Goal: Information Seeking & Learning: Learn about a topic

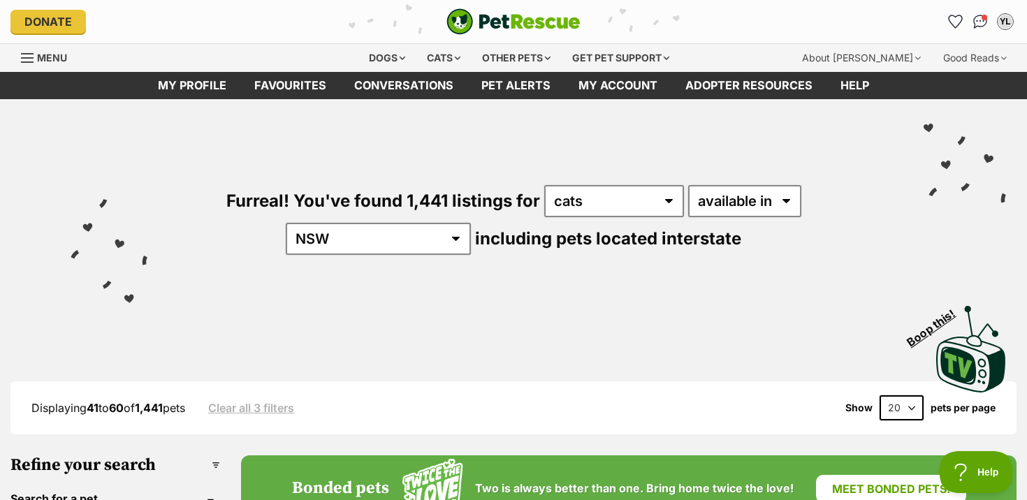
click at [57, 61] on span "Menu" at bounding box center [52, 58] width 30 height 12
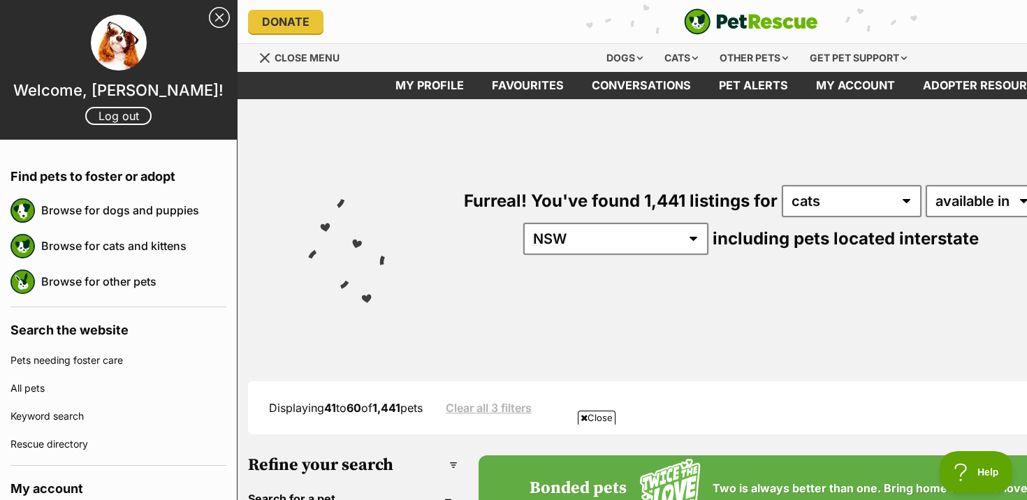
scroll to position [788, 0]
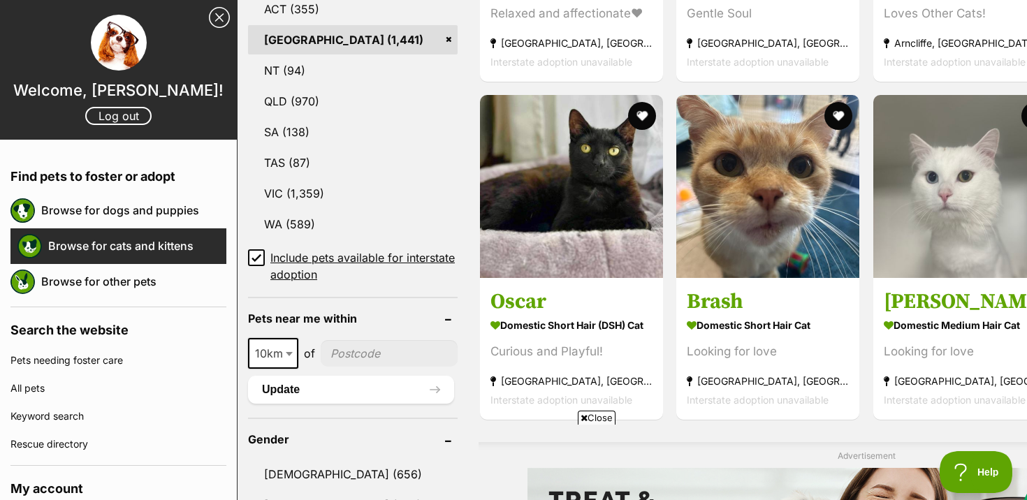
click at [82, 241] on link "Browse for cats and kittens" at bounding box center [137, 245] width 178 height 29
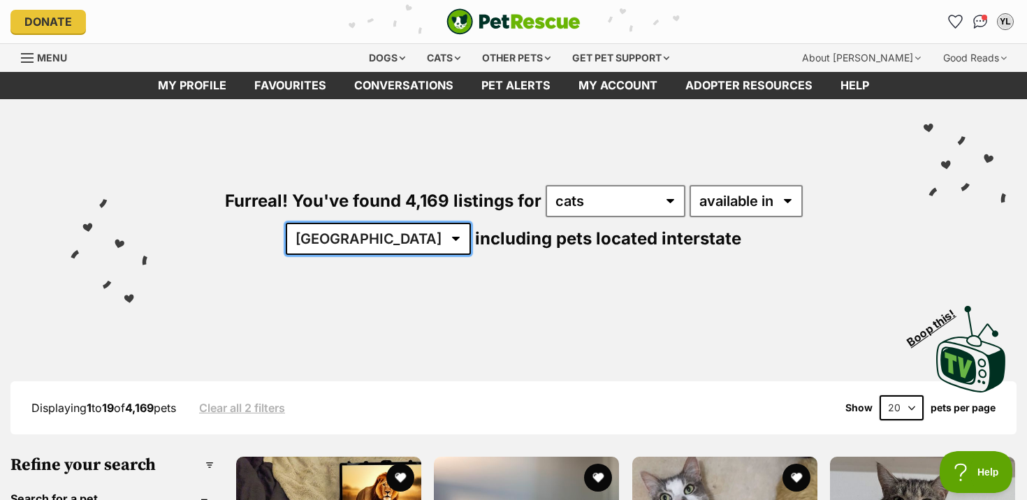
click at [471, 223] on select "[GEOGRAPHIC_DATA] [GEOGRAPHIC_DATA] [GEOGRAPHIC_DATA] [GEOGRAPHIC_DATA] [GEOGRA…" at bounding box center [378, 239] width 185 height 32
select select "NSW"
click at [471, 223] on select "[GEOGRAPHIC_DATA] [GEOGRAPHIC_DATA] [GEOGRAPHIC_DATA] [GEOGRAPHIC_DATA] [GEOGRA…" at bounding box center [378, 239] width 185 height 32
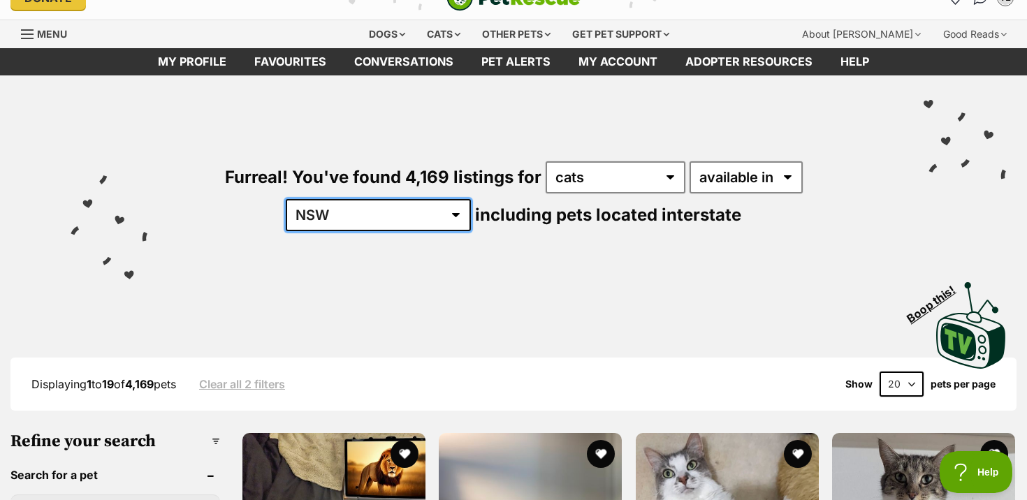
scroll to position [46, 0]
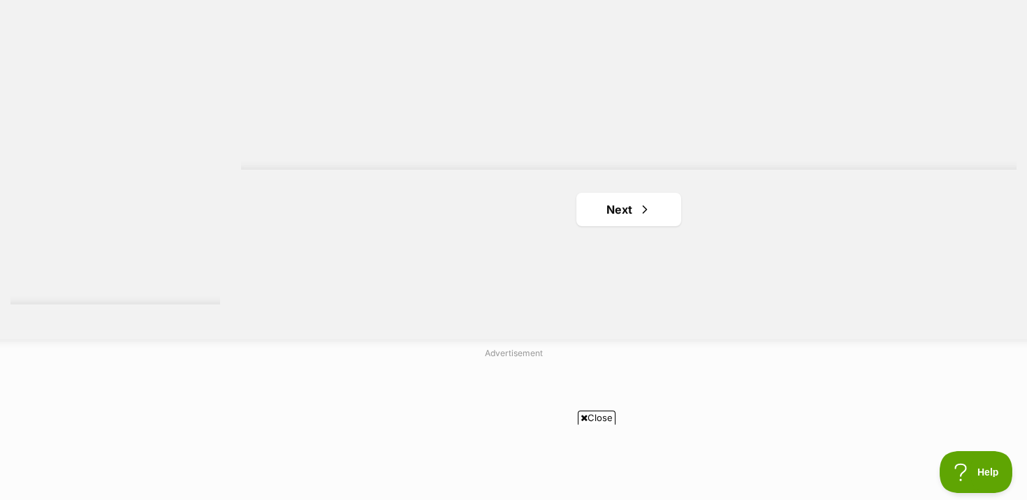
scroll to position [2646, 0]
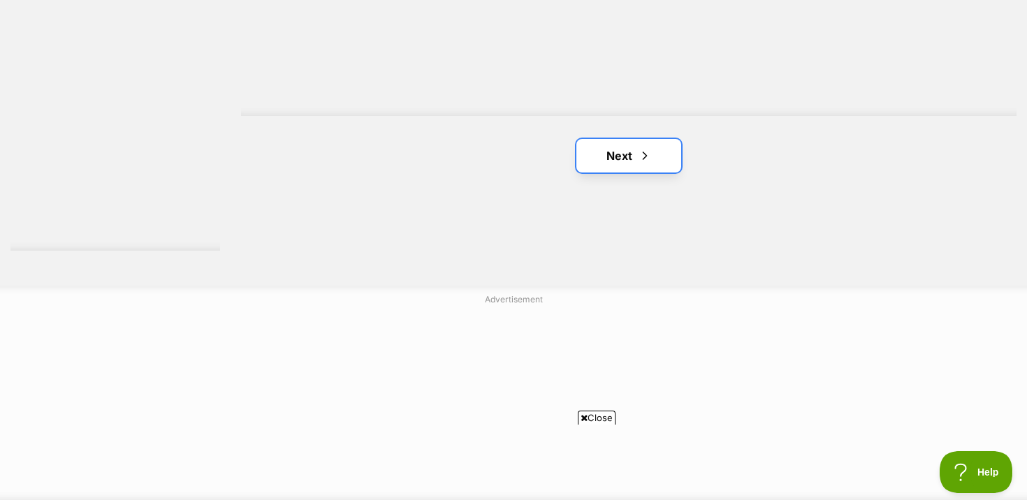
click at [653, 156] on link "Next" at bounding box center [629, 156] width 105 height 34
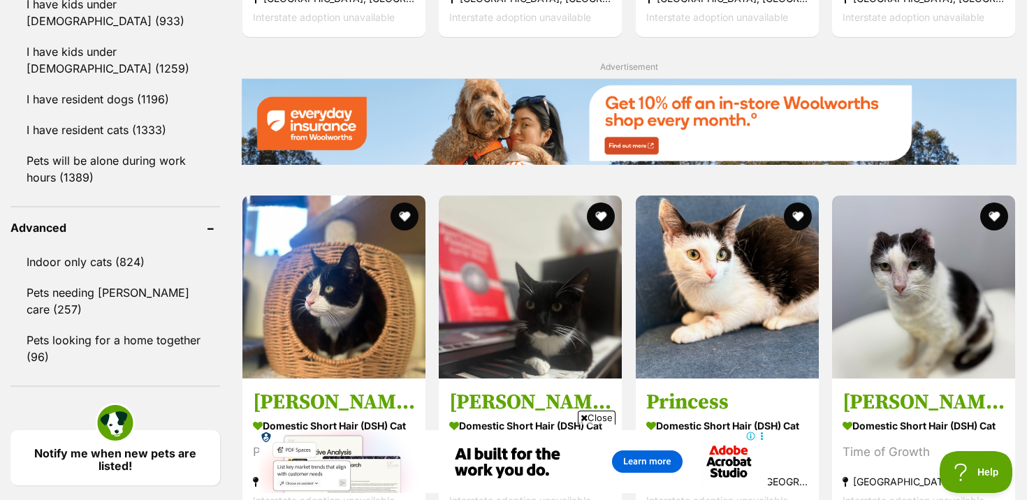
scroll to position [1734, 0]
